Goal: Task Accomplishment & Management: Manage account settings

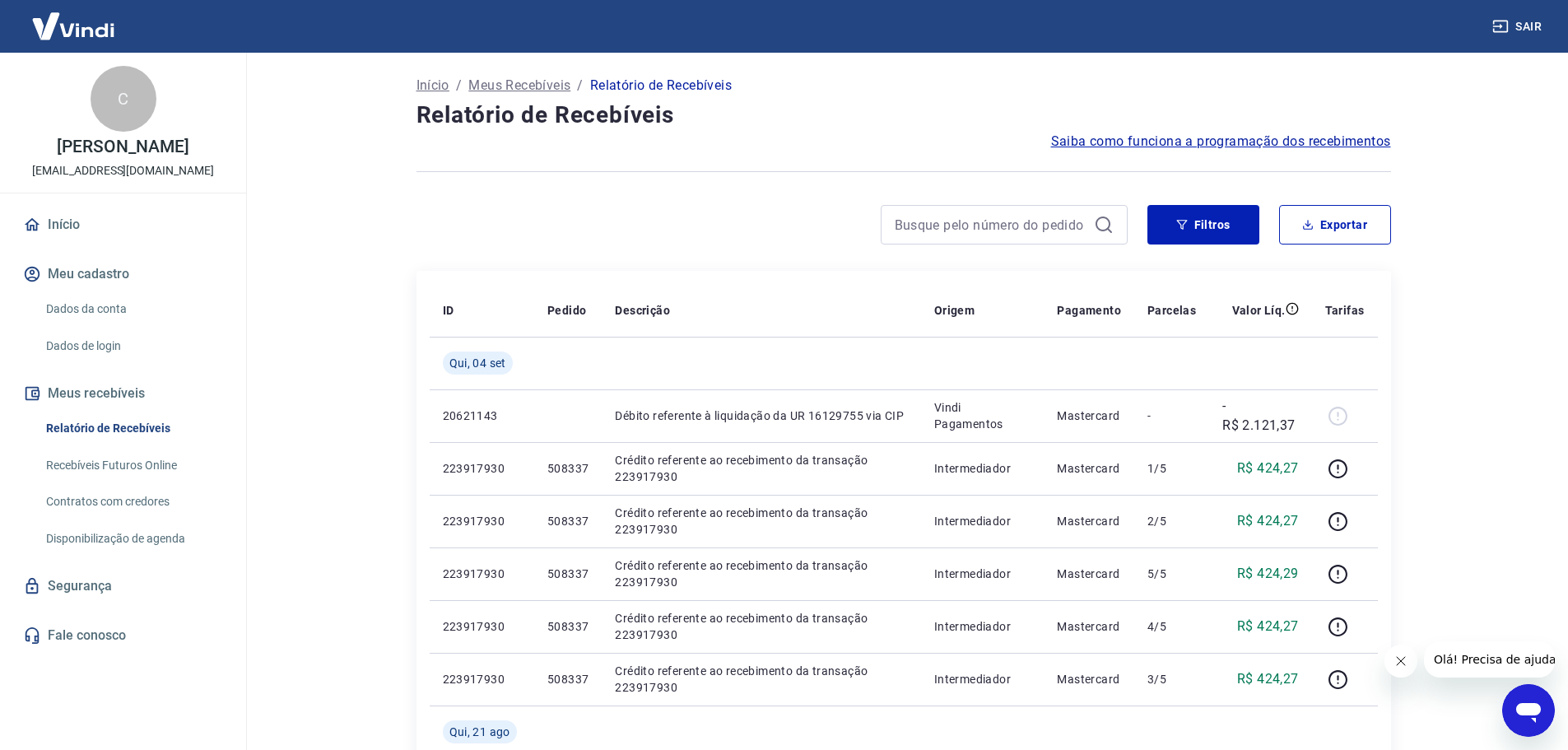
click at [75, 33] on img at bounding box center [73, 26] width 107 height 51
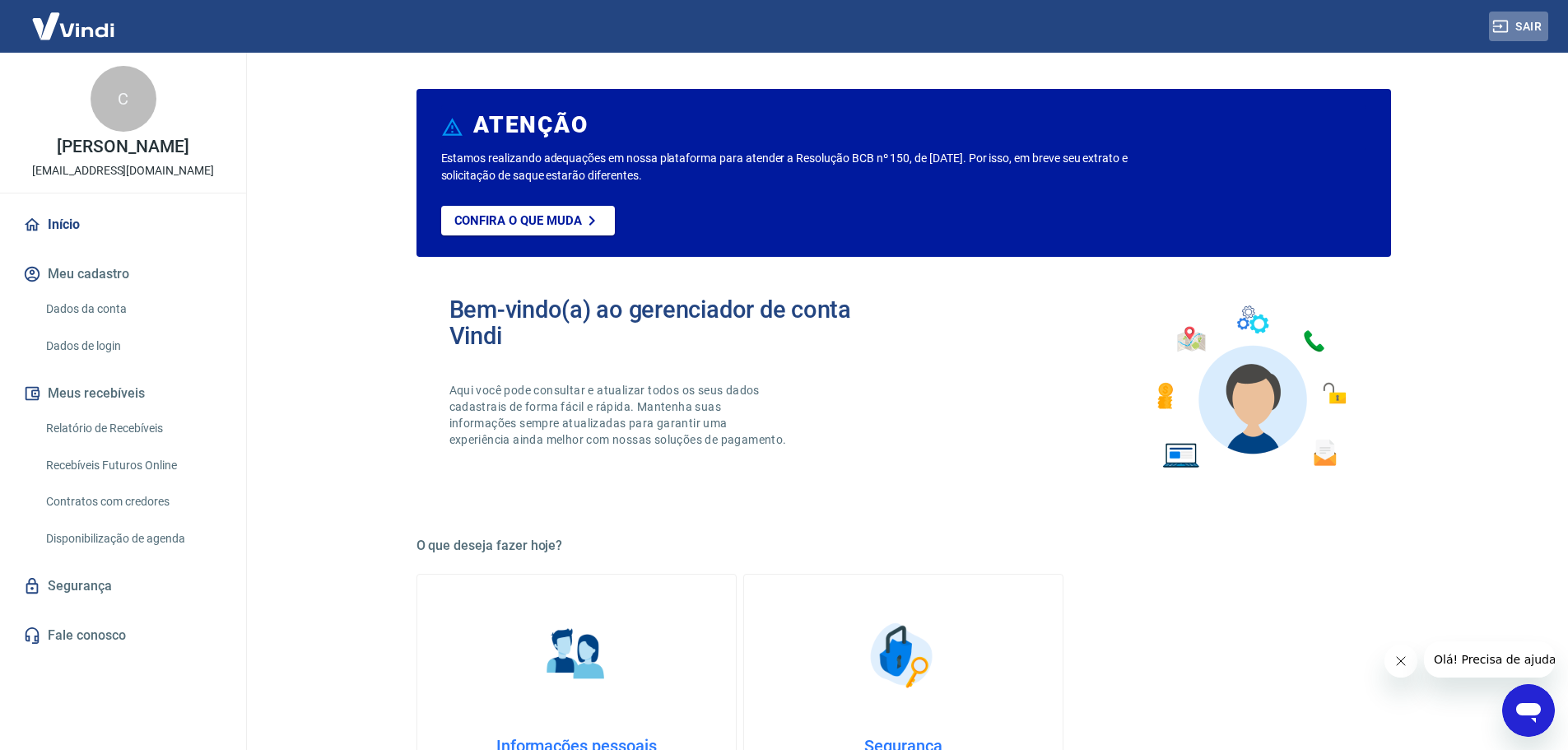
click at [1521, 28] on button "Sair" at bounding box center [1518, 27] width 59 height 31
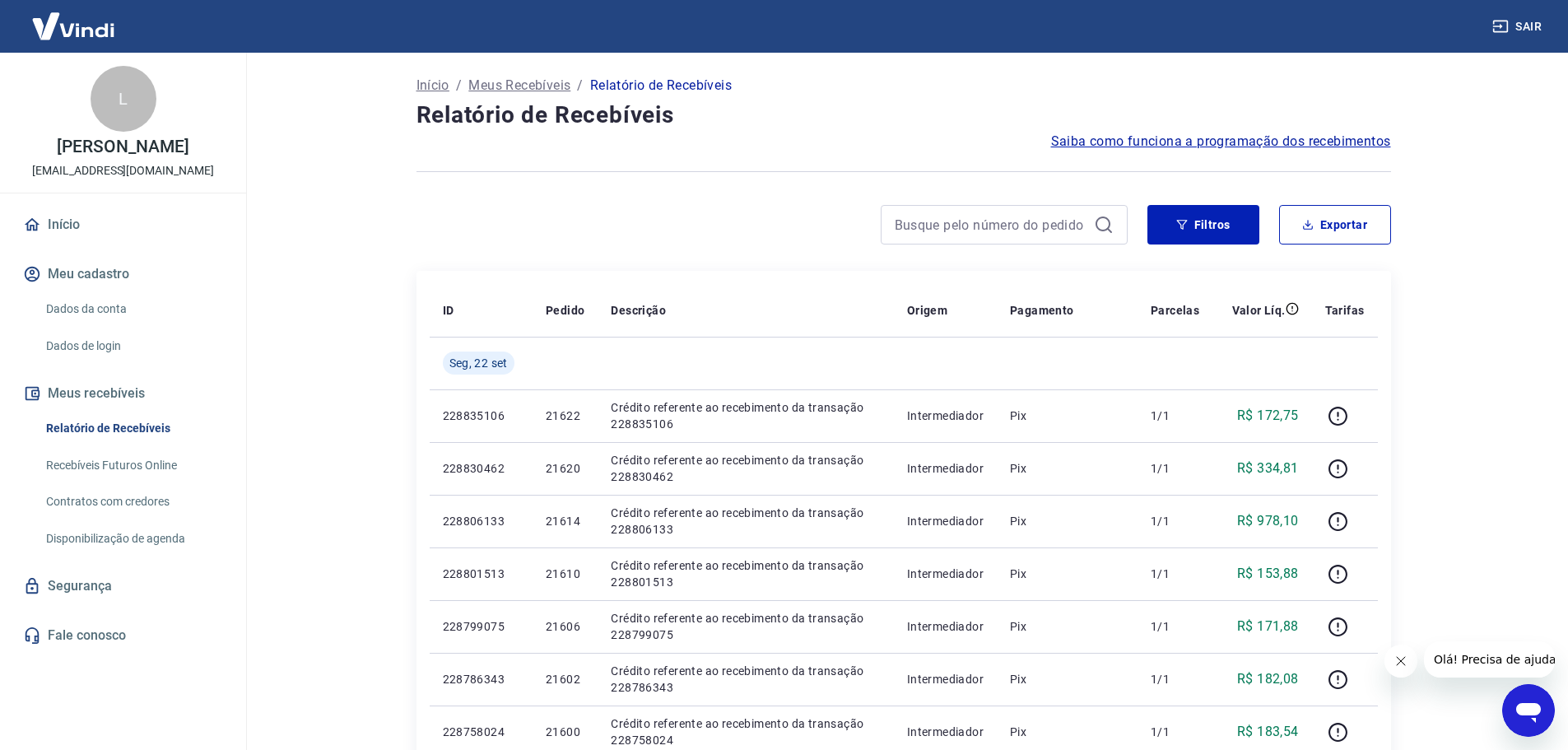
click at [103, 35] on img at bounding box center [73, 26] width 107 height 51
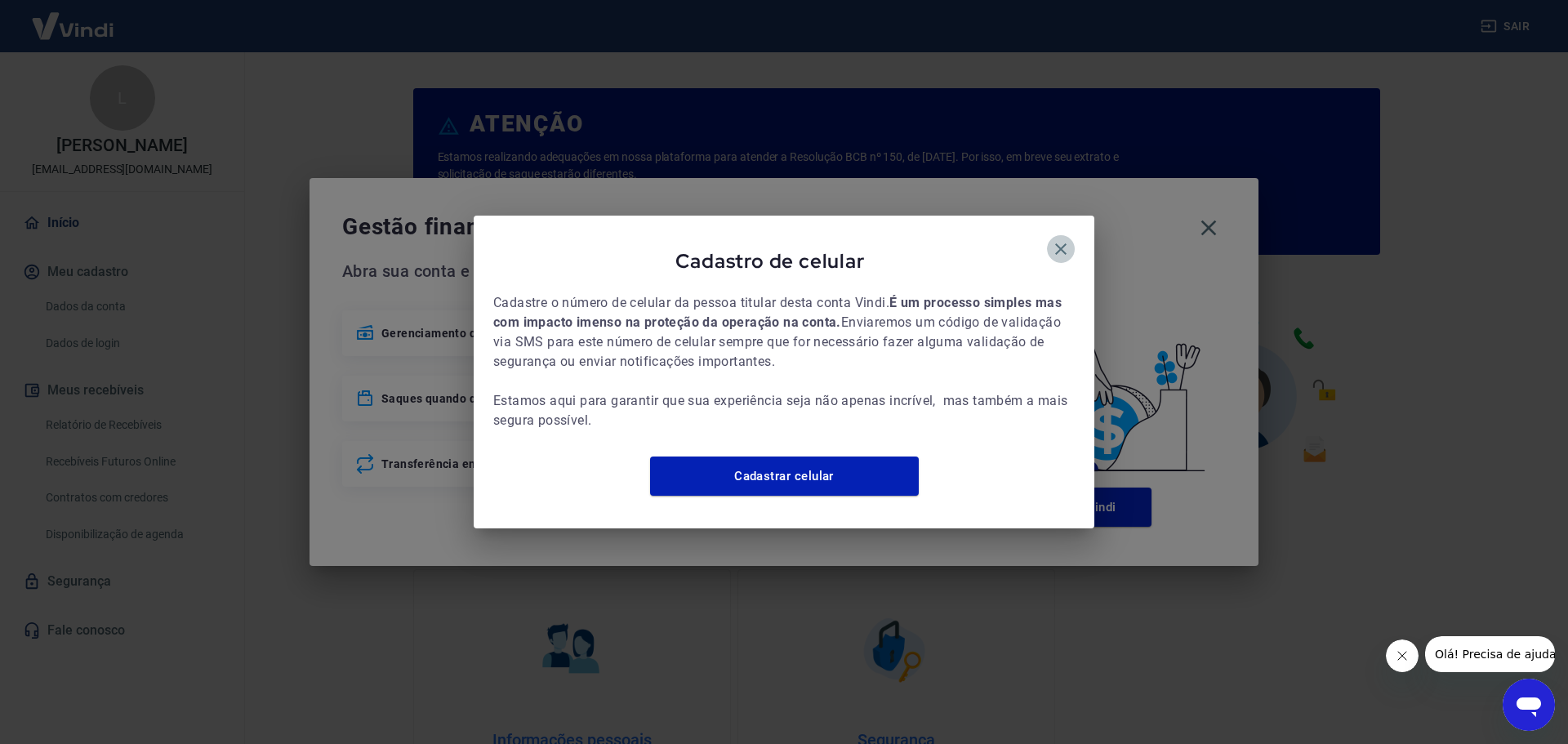
click at [1064, 246] on icon "button" at bounding box center [1061, 249] width 20 height 20
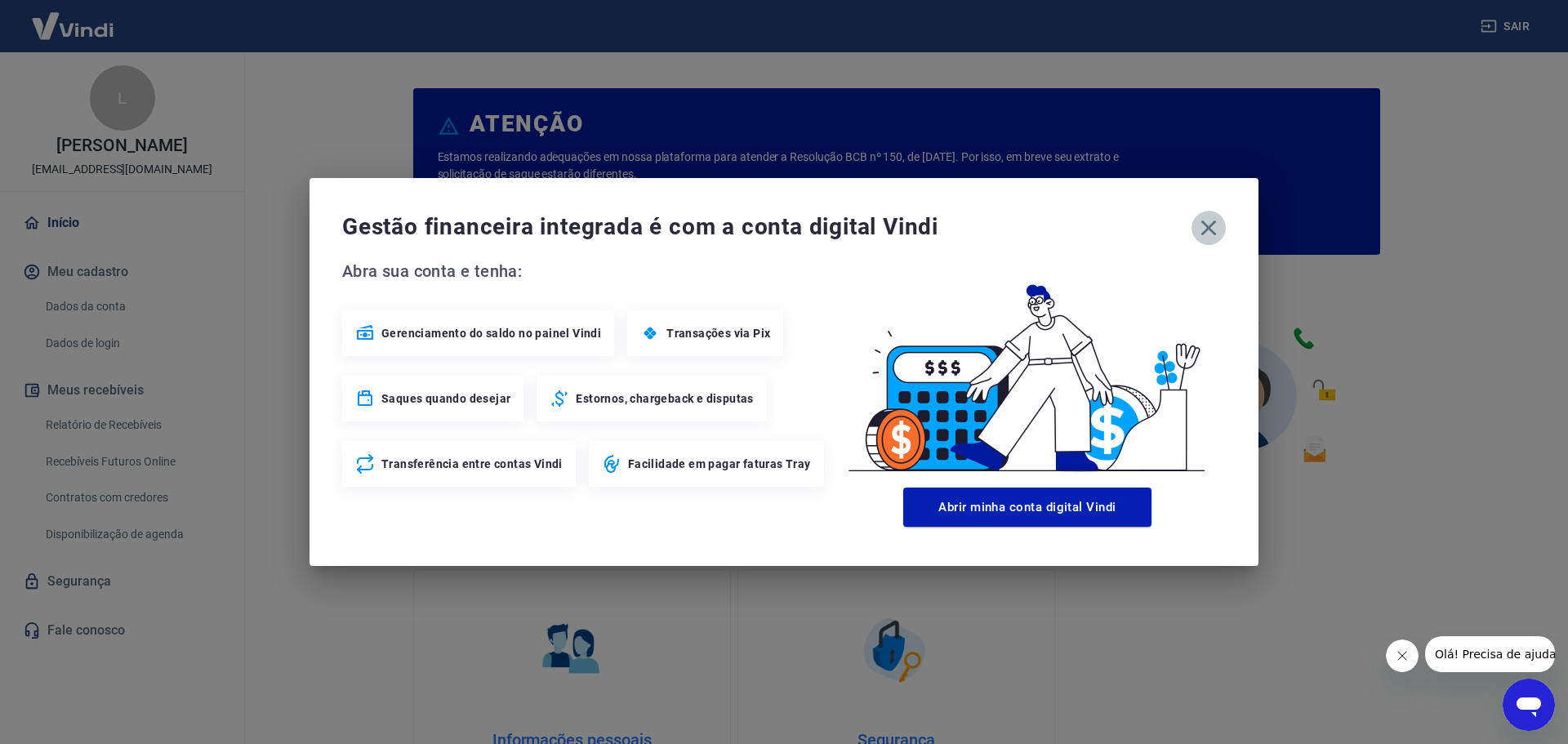
click at [1204, 229] on icon "button" at bounding box center [1208, 228] width 26 height 26
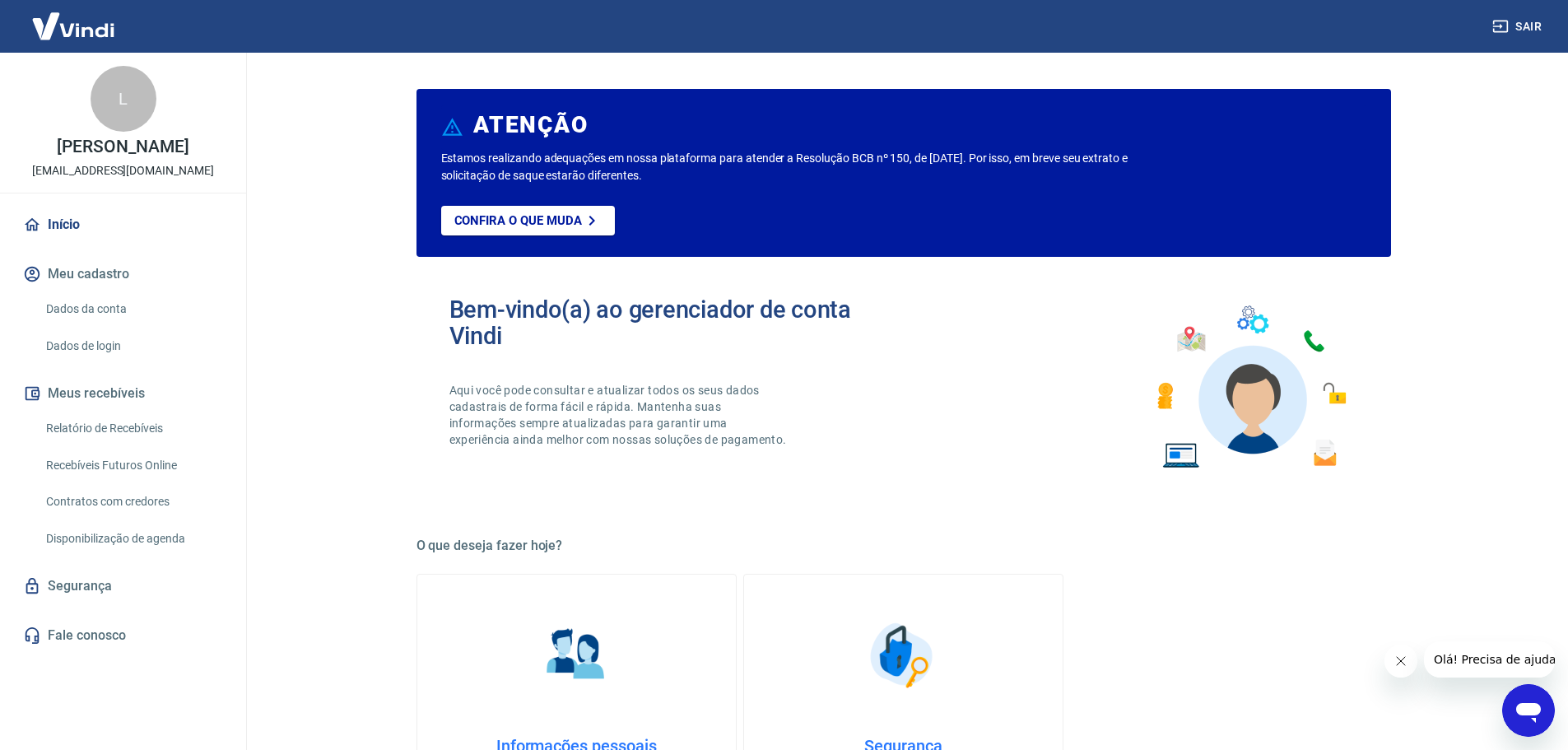
click at [70, 35] on img at bounding box center [73, 26] width 107 height 51
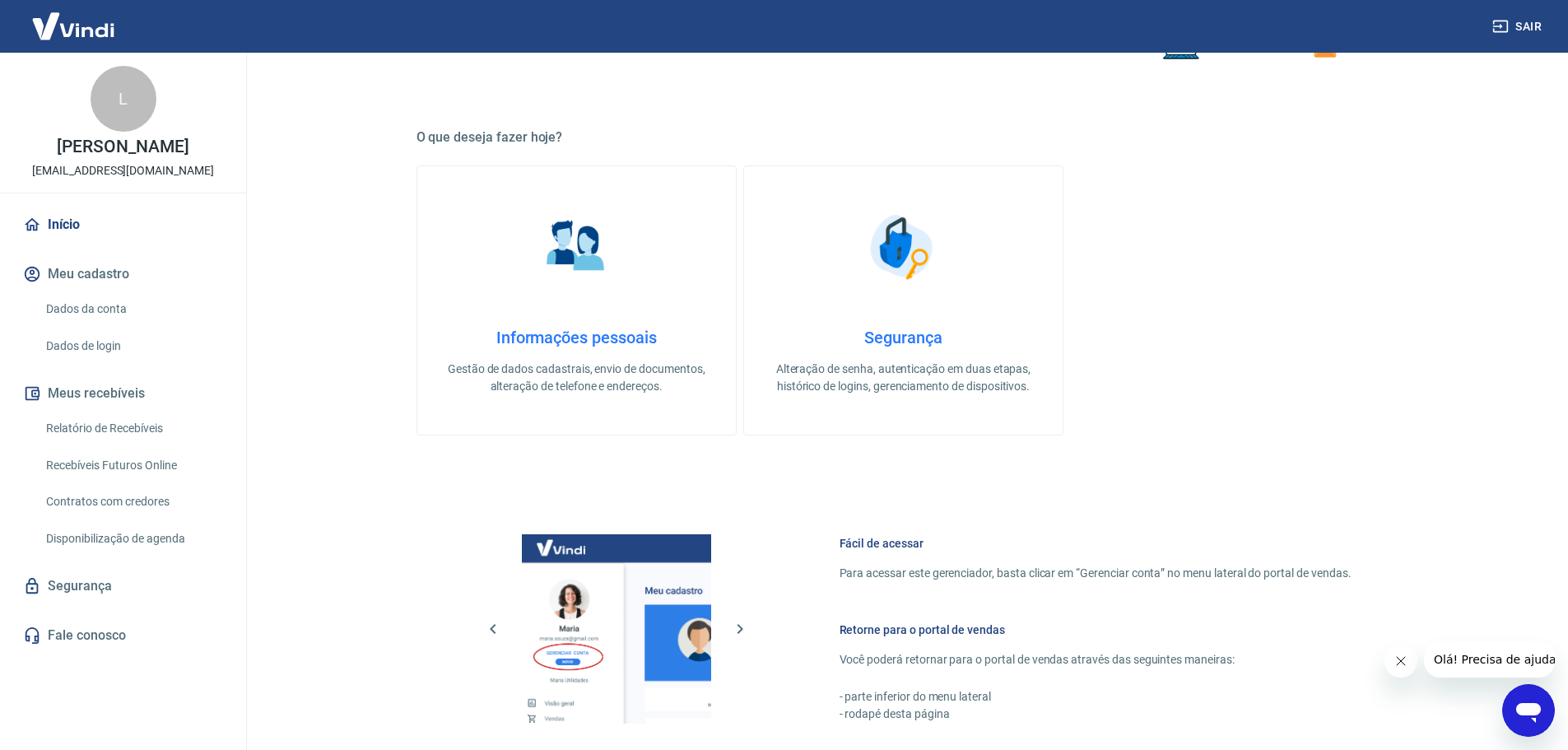
scroll to position [292, 0]
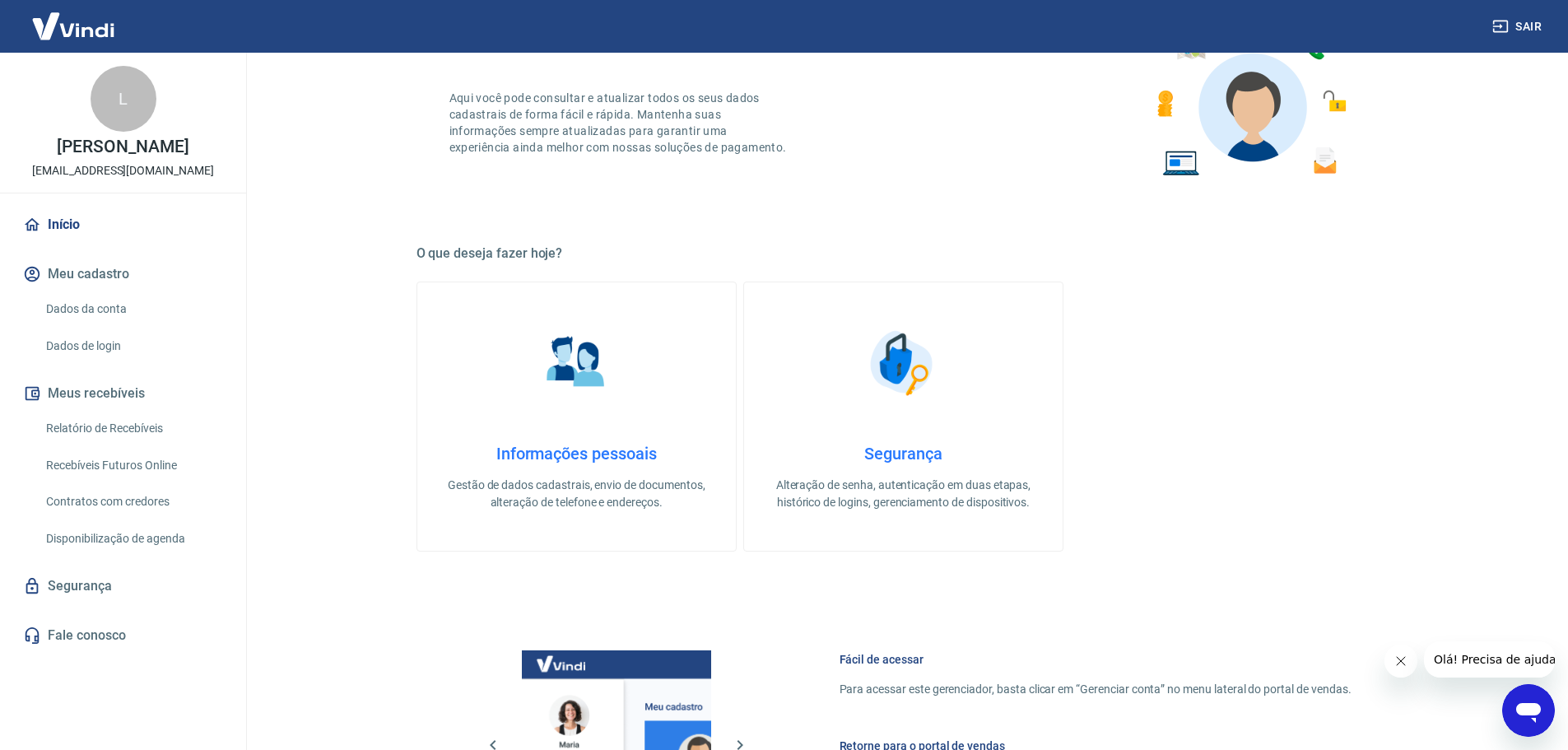
click at [109, 70] on div "L" at bounding box center [123, 98] width 66 height 66
click at [104, 20] on img at bounding box center [73, 26] width 107 height 51
